Goal: Task Accomplishment & Management: Use online tool/utility

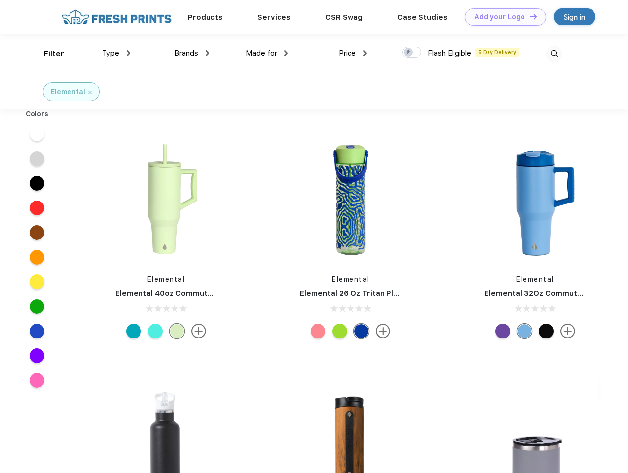
click at [502, 17] on link "Add your Logo Design Tool" at bounding box center [505, 16] width 81 height 17
click at [0, 0] on div "Design Tool" at bounding box center [0, 0] width 0 height 0
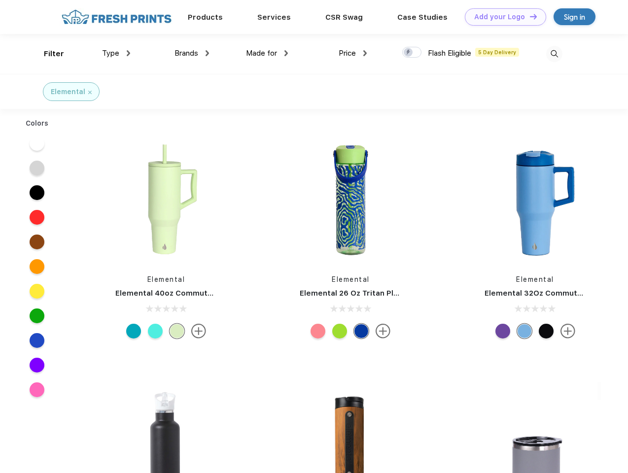
click at [529, 16] on link "Add your Logo Design Tool" at bounding box center [505, 16] width 81 height 17
click at [47, 54] on div "Filter" at bounding box center [54, 53] width 20 height 11
click at [116, 53] on span "Type" at bounding box center [110, 53] width 17 height 9
click at [192, 53] on span "Brands" at bounding box center [186, 53] width 24 height 9
click at [267, 53] on span "Made for" at bounding box center [261, 53] width 31 height 9
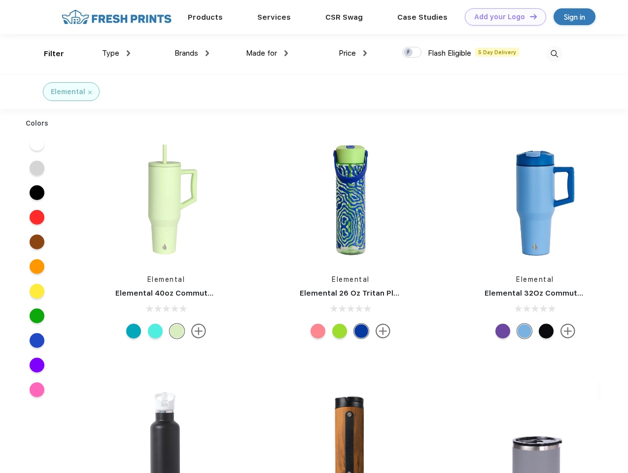
click at [353, 53] on span "Price" at bounding box center [346, 53] width 17 height 9
click at [412, 53] on div at bounding box center [411, 52] width 19 height 11
click at [408, 53] on input "checkbox" at bounding box center [405, 49] width 6 height 6
click at [554, 54] on img at bounding box center [554, 54] width 16 height 16
